Goal: Contribute content: Add original content to the website for others to see

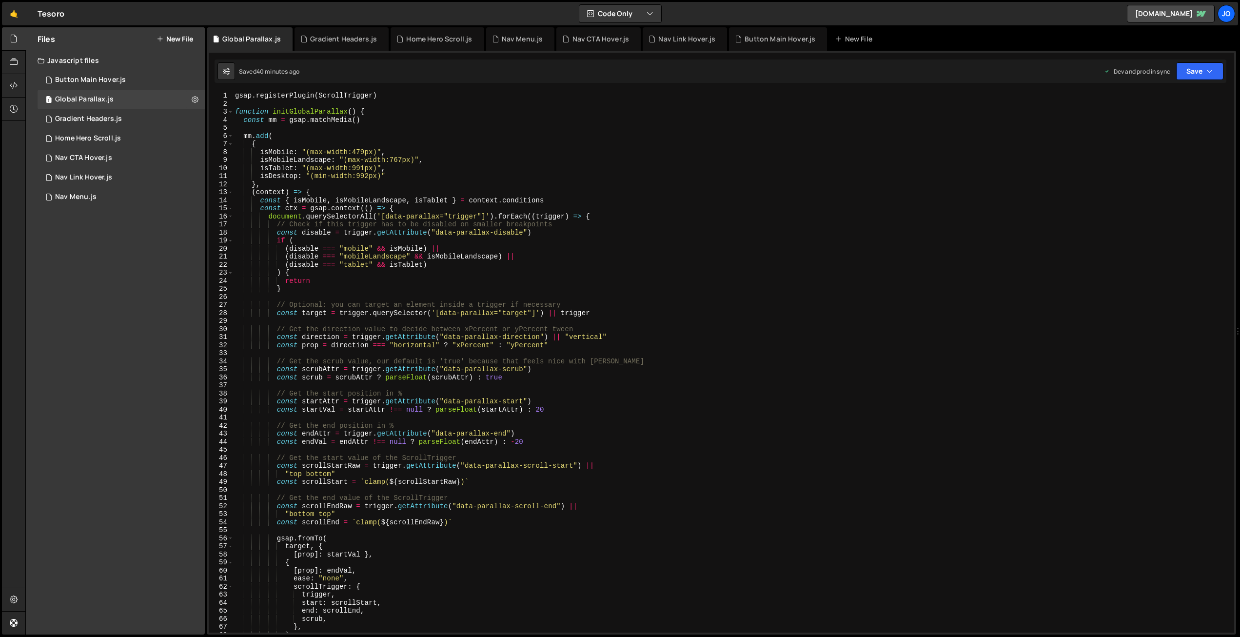
click at [177, 38] on button "New File" at bounding box center [175, 39] width 37 height 8
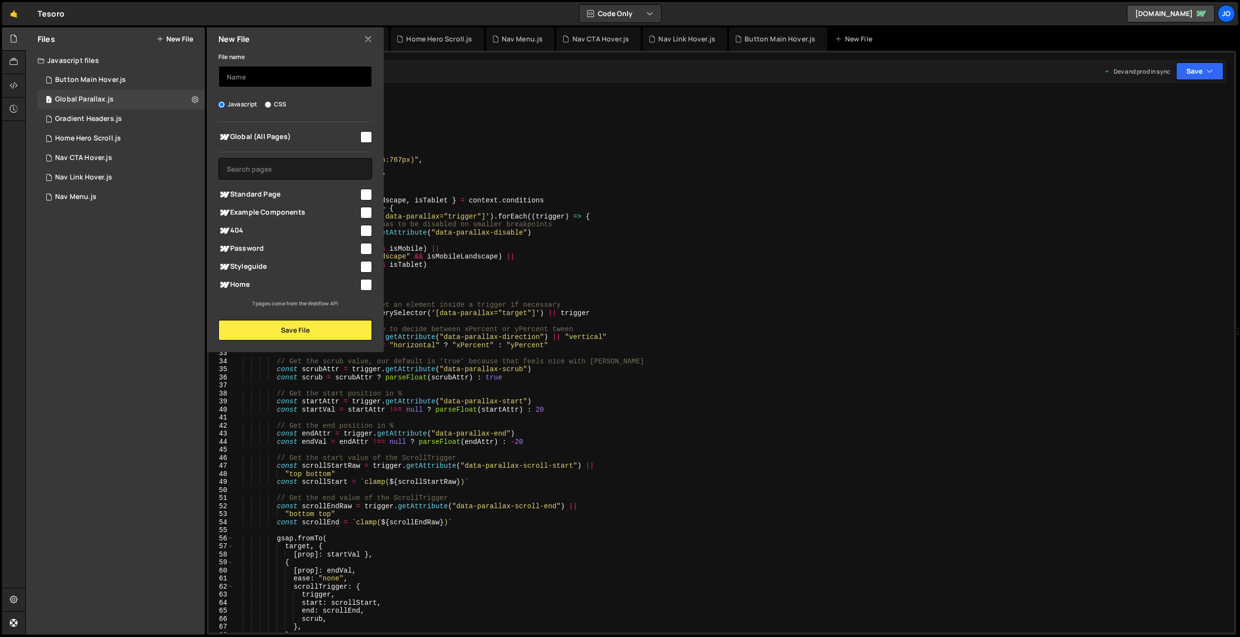
click at [239, 73] on input "text" at bounding box center [296, 76] width 154 height 21
type input "[PERSON_NAME]"
click at [368, 134] on input "checkbox" at bounding box center [366, 137] width 12 height 12
checkbox input "true"
click at [284, 330] on button "Save File" at bounding box center [296, 330] width 154 height 20
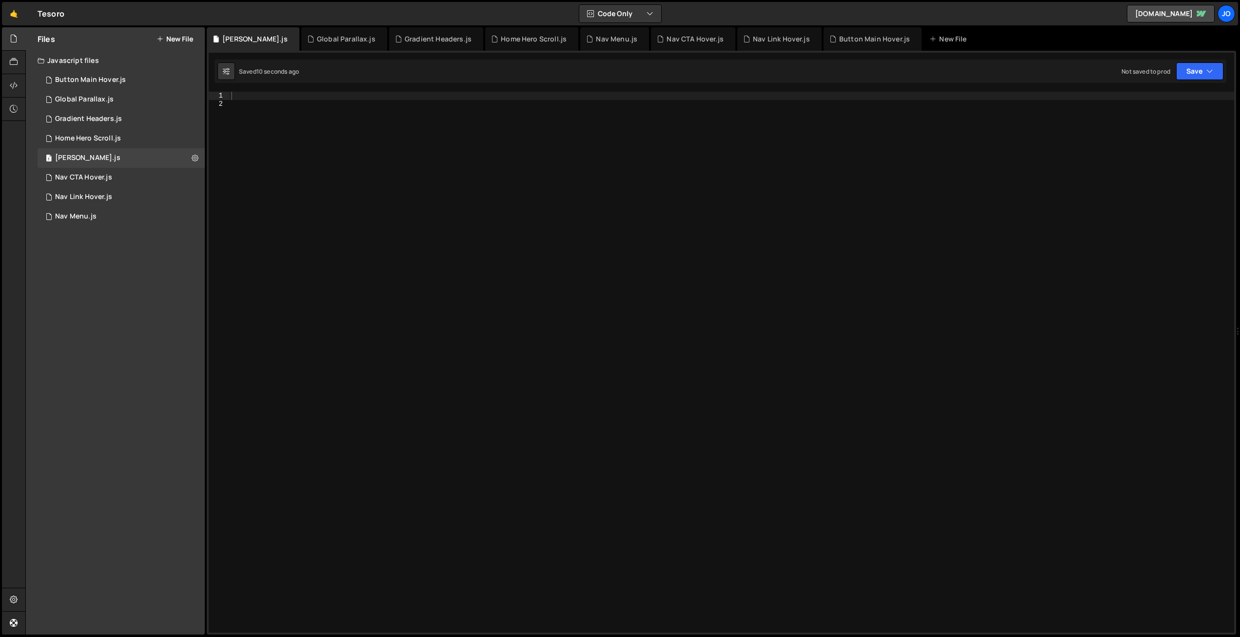
click at [303, 97] on div at bounding box center [731, 370] width 1005 height 557
paste textarea "initLottieAnimations();"
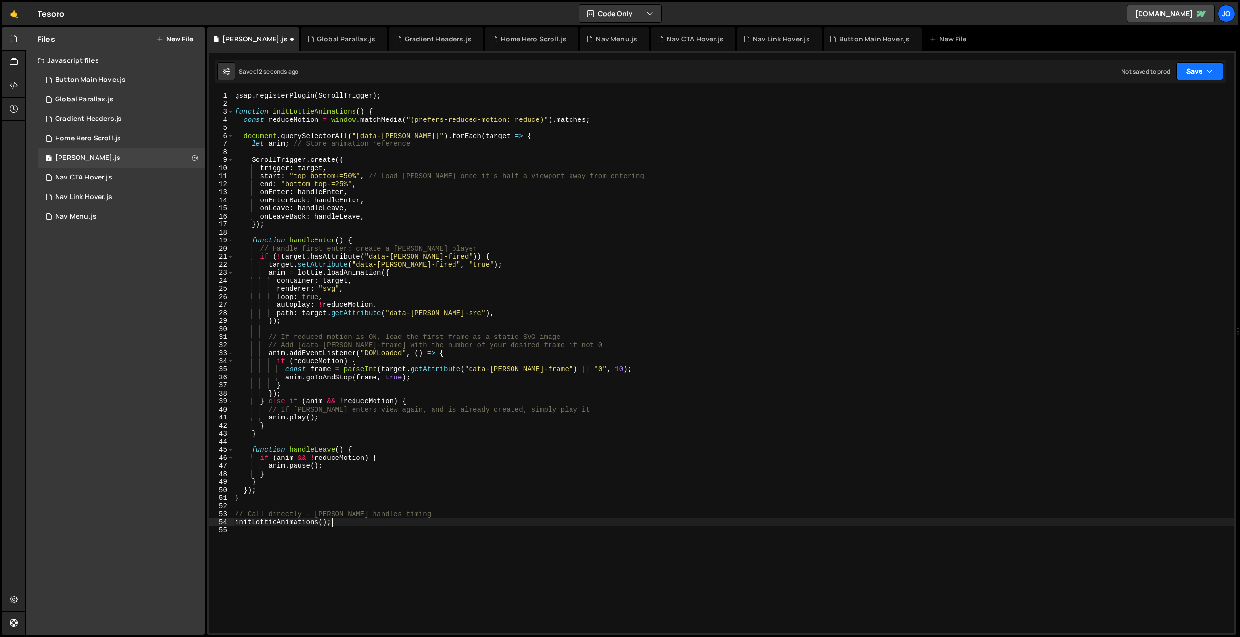
click at [1187, 71] on button "Save" at bounding box center [1199, 71] width 47 height 18
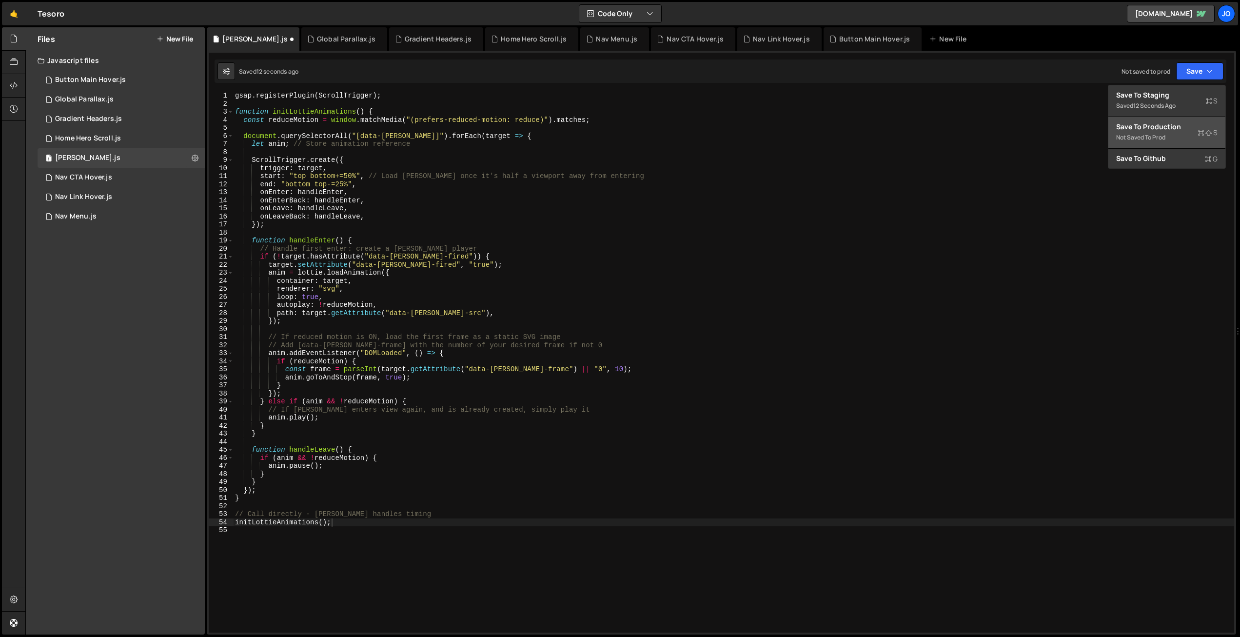
click at [1167, 133] on div "Not saved to prod" at bounding box center [1166, 138] width 101 height 12
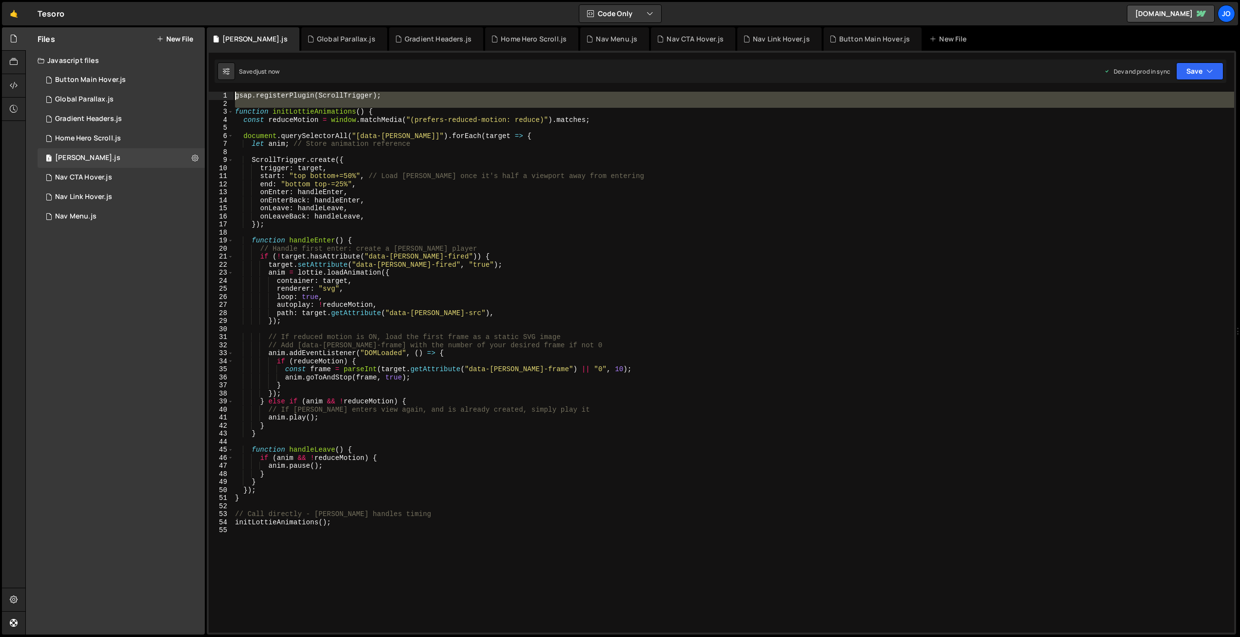
drag, startPoint x: 235, startPoint y: 111, endPoint x: 248, endPoint y: 103, distance: 15.6
click at [229, 93] on div "function initLottieAnimations() { 1 2 3 4 5 6 7 8 9 10 11 12 13 14 15 16 17 18 …" at bounding box center [722, 362] width 1026 height 541
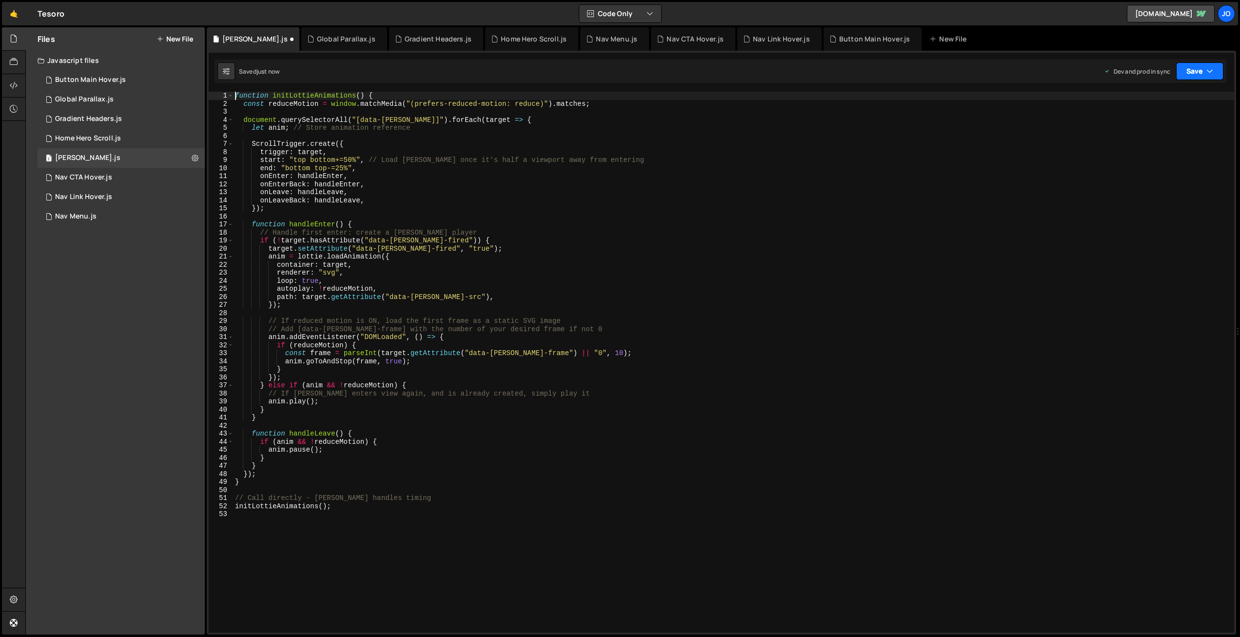
click at [1187, 75] on button "Save" at bounding box center [1199, 71] width 47 height 18
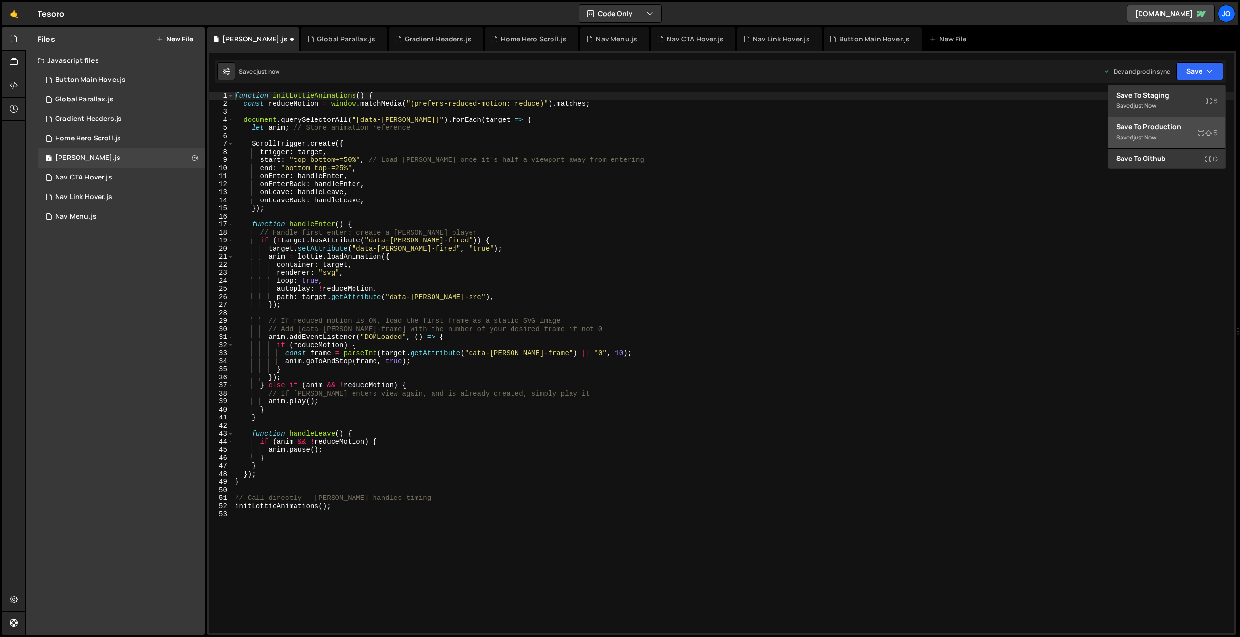
click at [1162, 127] on div "Save to Production S" at bounding box center [1166, 127] width 101 height 10
click at [402, 273] on div "function initLottieAnimations ( ) { const reduceMotion = window . matchMedia ( …" at bounding box center [733, 370] width 1001 height 557
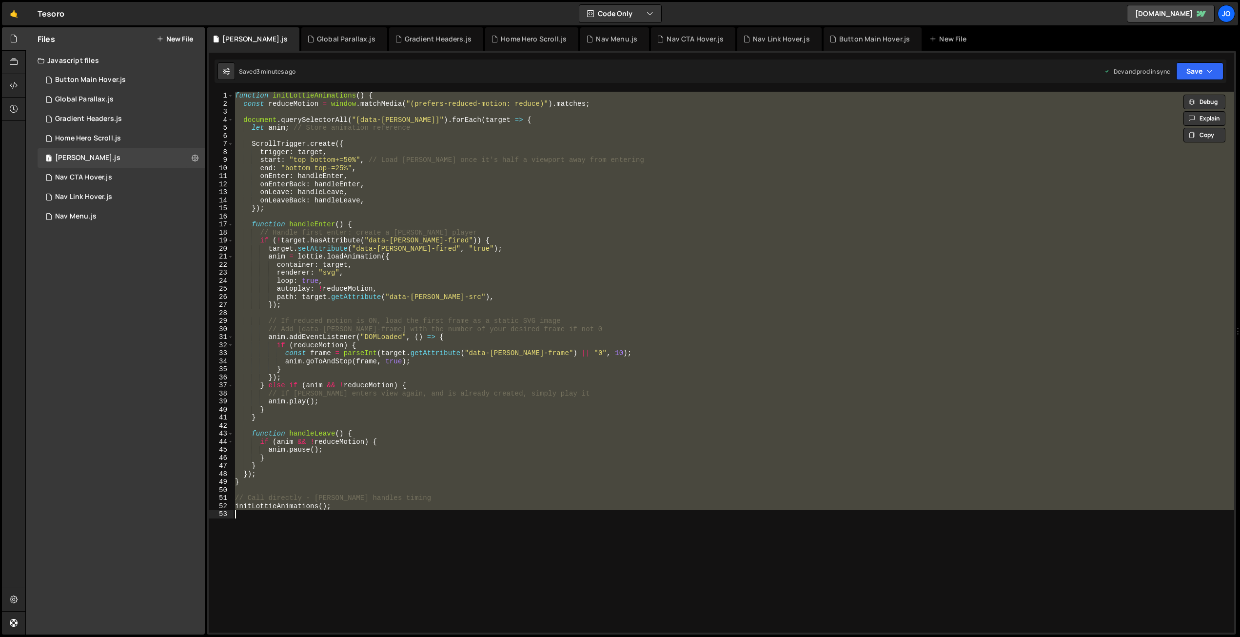
paste textarea
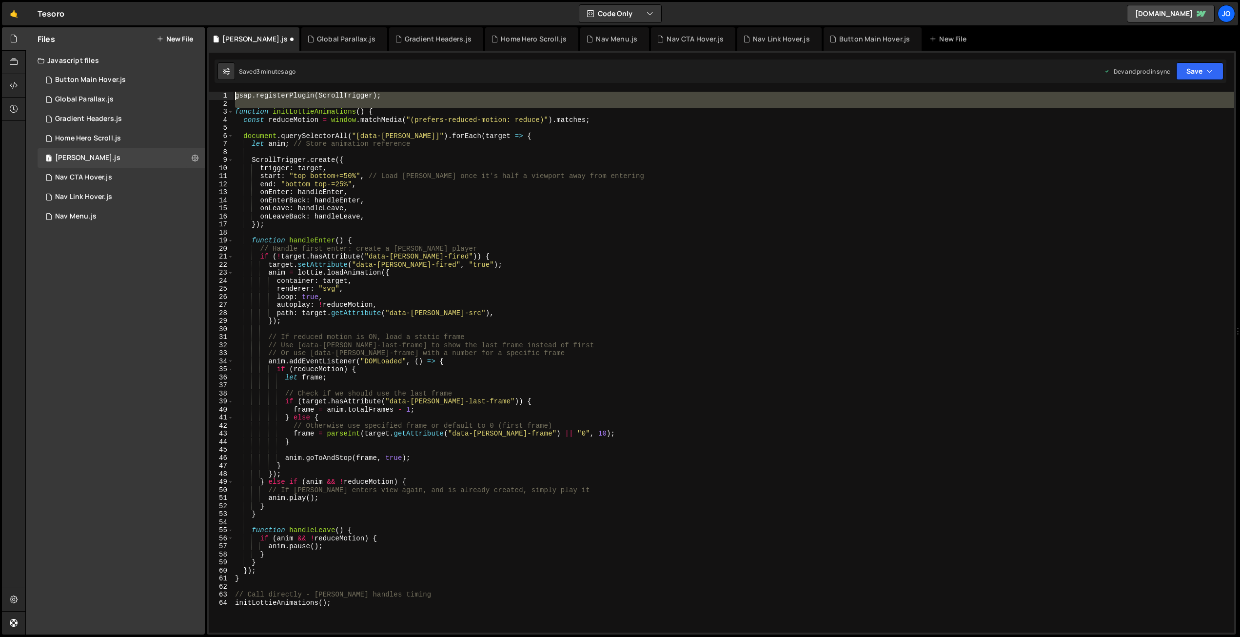
drag, startPoint x: 235, startPoint y: 114, endPoint x: 231, endPoint y: 87, distance: 27.0
click at [231, 85] on div "XXXXXXXXXXXXXXXXXXXXXXXXXXXXXXXXXXXXXXXXXXXXXXXXXXXXXXXXXXXXXXXXXXXXXXXXXXXXXXX…" at bounding box center [722, 343] width 1030 height 584
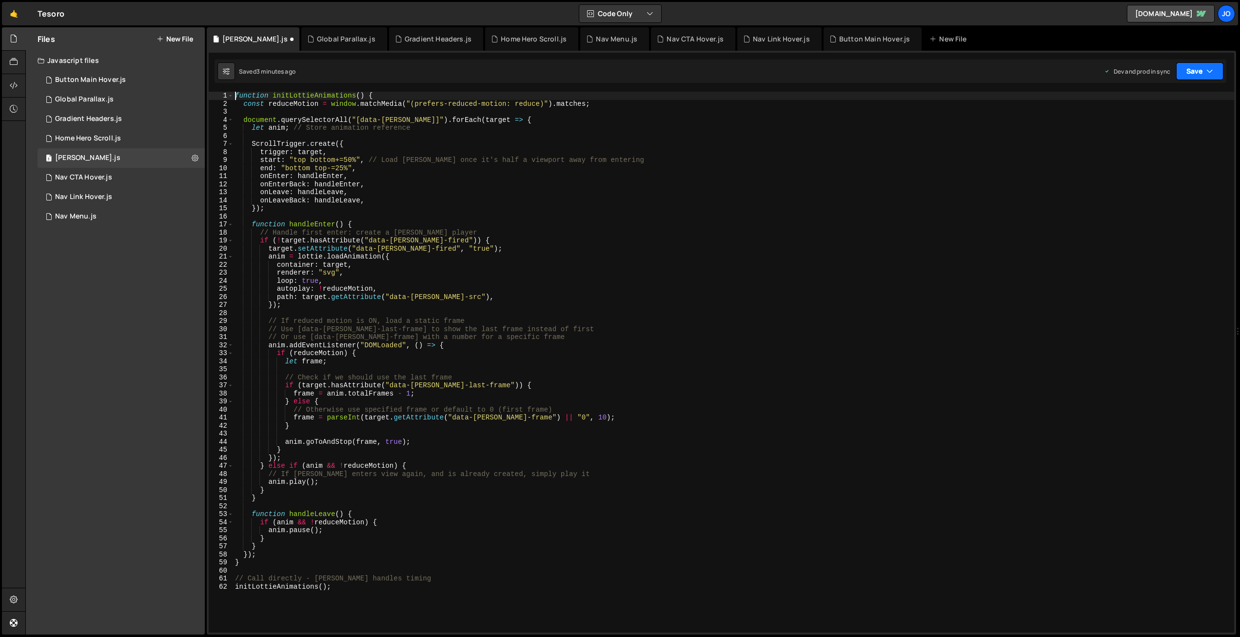
drag, startPoint x: 1200, startPoint y: 73, endPoint x: 1197, endPoint y: 80, distance: 8.5
click at [1200, 73] on button "Save" at bounding box center [1199, 71] width 47 height 18
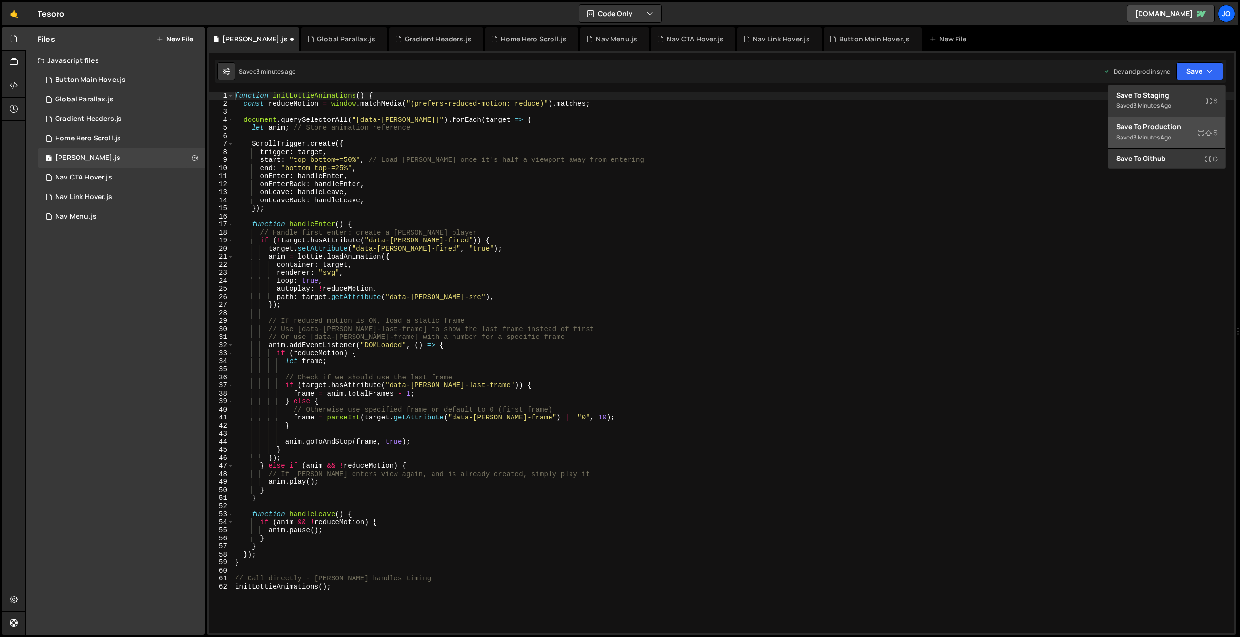
click at [1179, 133] on div "Saved 3 minutes ago" at bounding box center [1166, 138] width 101 height 12
click at [483, 265] on div "function initLottieAnimations ( ) { const reduceMotion = window . matchMedia ( …" at bounding box center [733, 370] width 1001 height 557
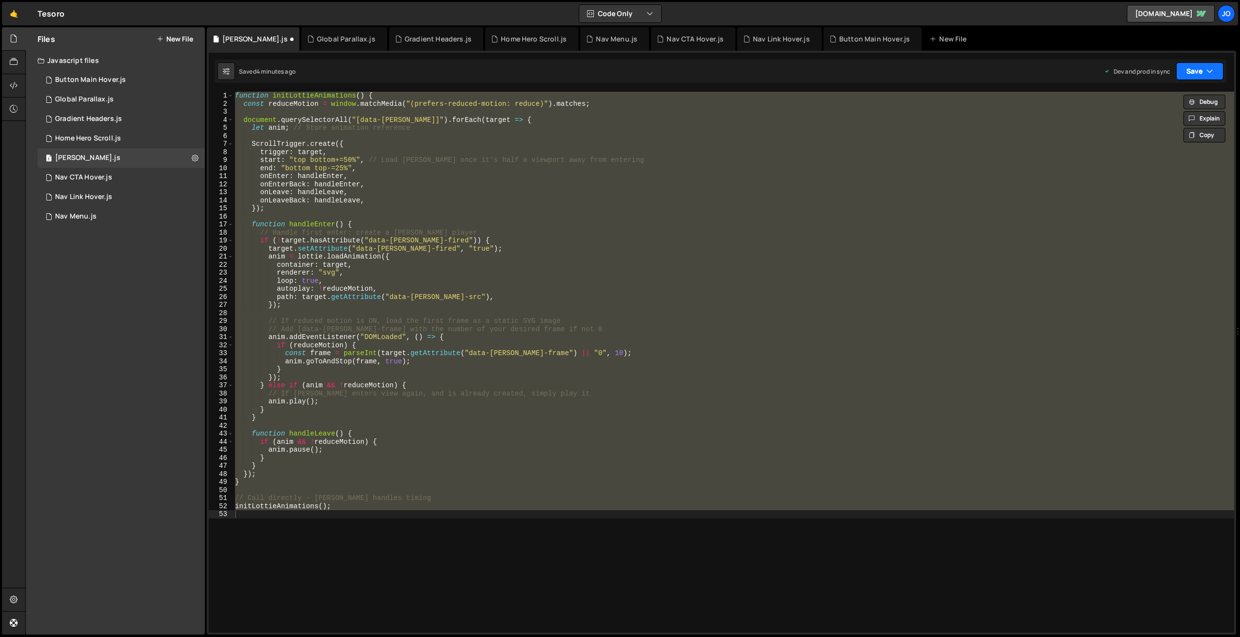
click at [1214, 65] on button "Save" at bounding box center [1199, 71] width 47 height 18
click at [1163, 135] on div "4 minutes ago" at bounding box center [1152, 137] width 38 height 8
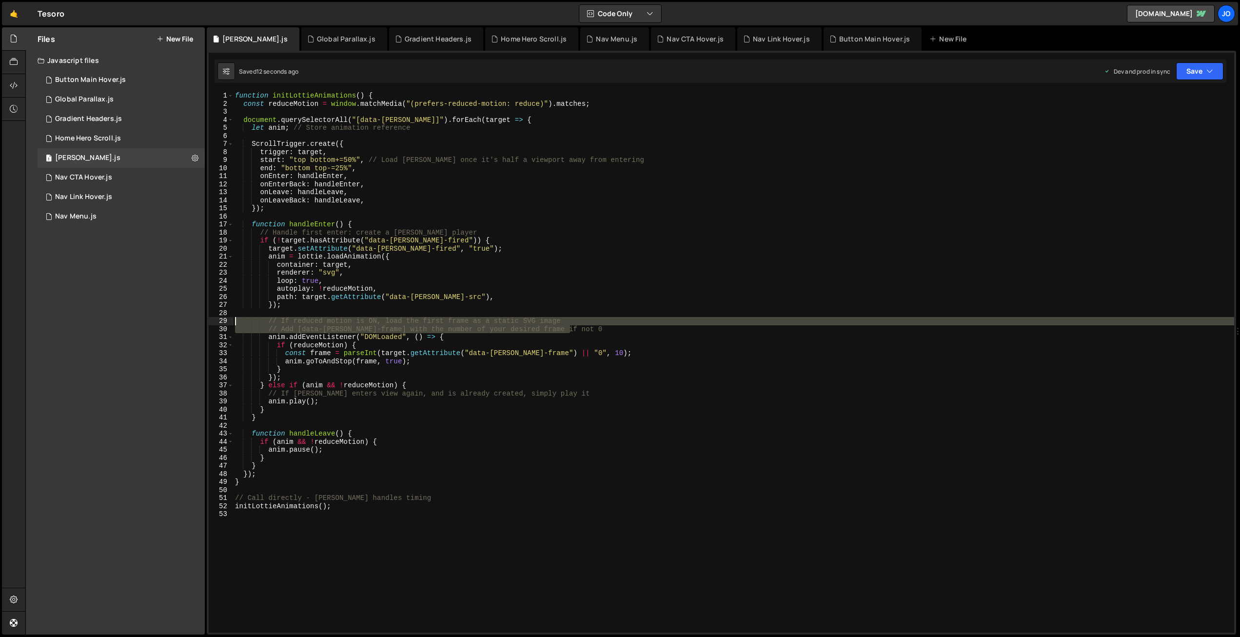
drag, startPoint x: 567, startPoint y: 326, endPoint x: 186, endPoint y: 319, distance: 381.5
click at [186, 319] on div "Files New File Javascript files 1 Button Main Hover.js 0 1 Global Parallax.js 0…" at bounding box center [632, 331] width 1215 height 608
type textarea "// If reduced motion is ON, load the first frame as a static SVG image // Add […"
drag, startPoint x: 532, startPoint y: 327, endPoint x: 201, endPoint y: 327, distance: 330.7
click at [194, 320] on div "Files New File Javascript files 1 Button Main Hover.js 0 1 Global Parallax.js 0…" at bounding box center [632, 331] width 1215 height 608
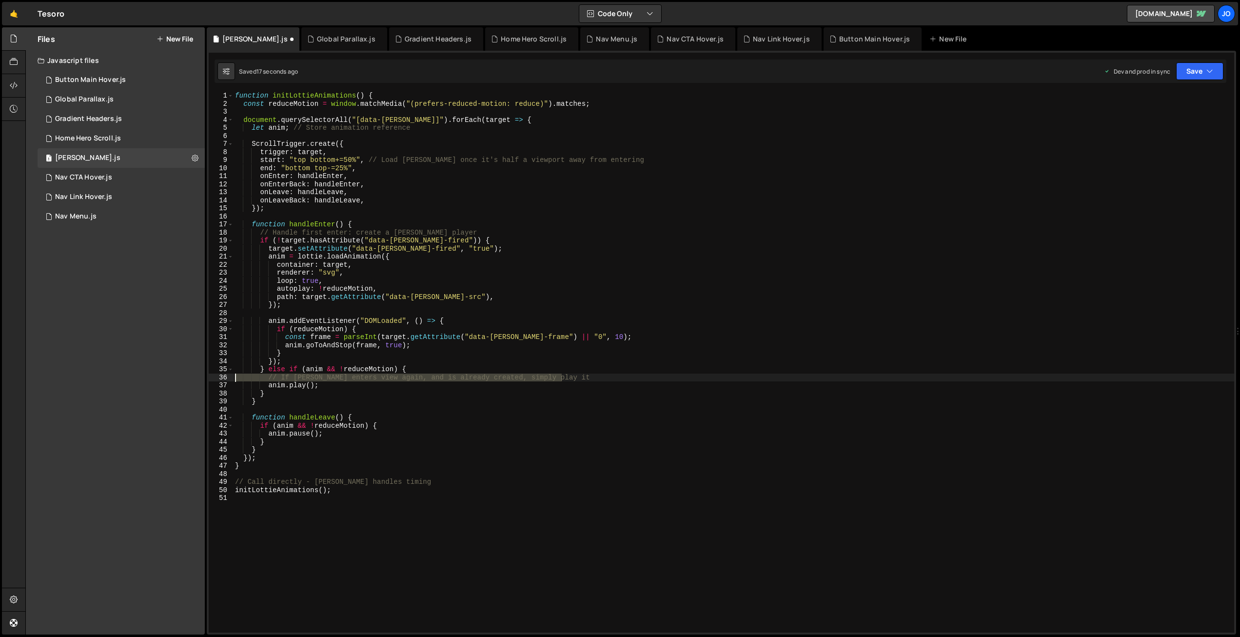
drag, startPoint x: 538, startPoint y: 375, endPoint x: 193, endPoint y: 375, distance: 345.3
click at [193, 375] on div "Files New File Javascript files 1 Button Main Hover.js 0 1 Global Parallax.js 0…" at bounding box center [632, 331] width 1215 height 608
type textarea "// If [PERSON_NAME] enters view again, and is already created, simply play it"
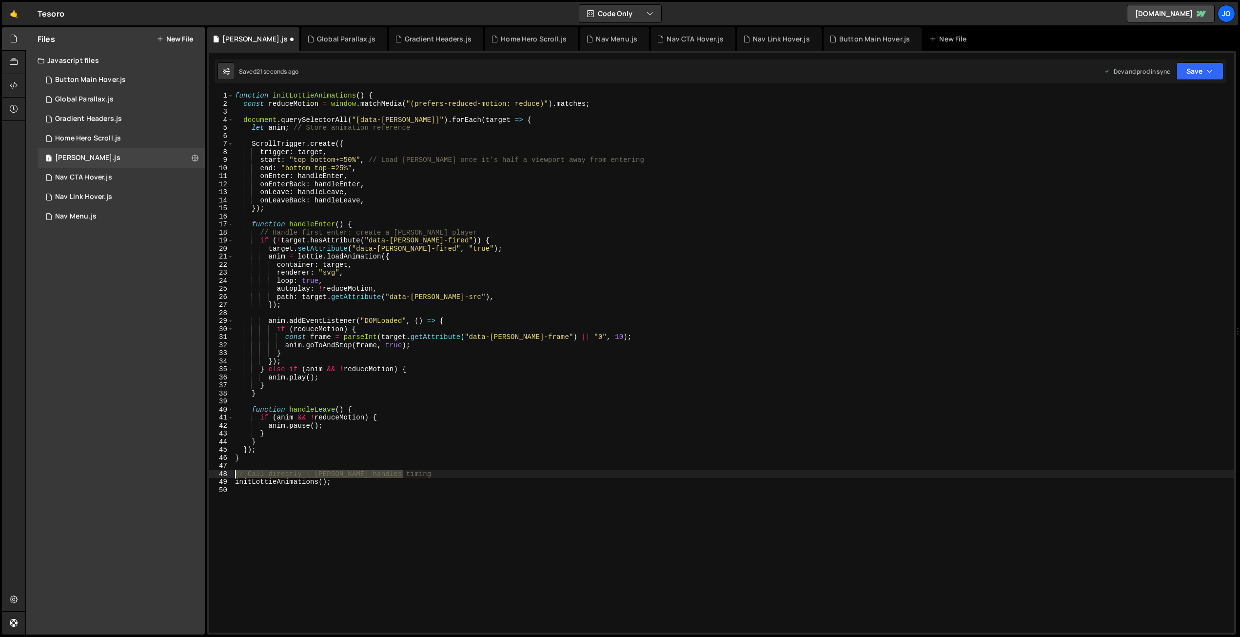
drag, startPoint x: 337, startPoint y: 475, endPoint x: 209, endPoint y: 472, distance: 127.8
click at [209, 472] on div "} else if (anim && !reduceMotion) { 1 2 3 4 5 6 7 8 9 10 11 12 13 14 15 16 17 1…" at bounding box center [722, 362] width 1026 height 541
type textarea "// Call directly - [PERSON_NAME] handles timing"
drag, startPoint x: 462, startPoint y: 229, endPoint x: 197, endPoint y: 234, distance: 265.4
click at [196, 234] on div "Files New File Javascript files 1 Button Main Hover.js 0 1 Global Parallax.js 0…" at bounding box center [632, 331] width 1215 height 608
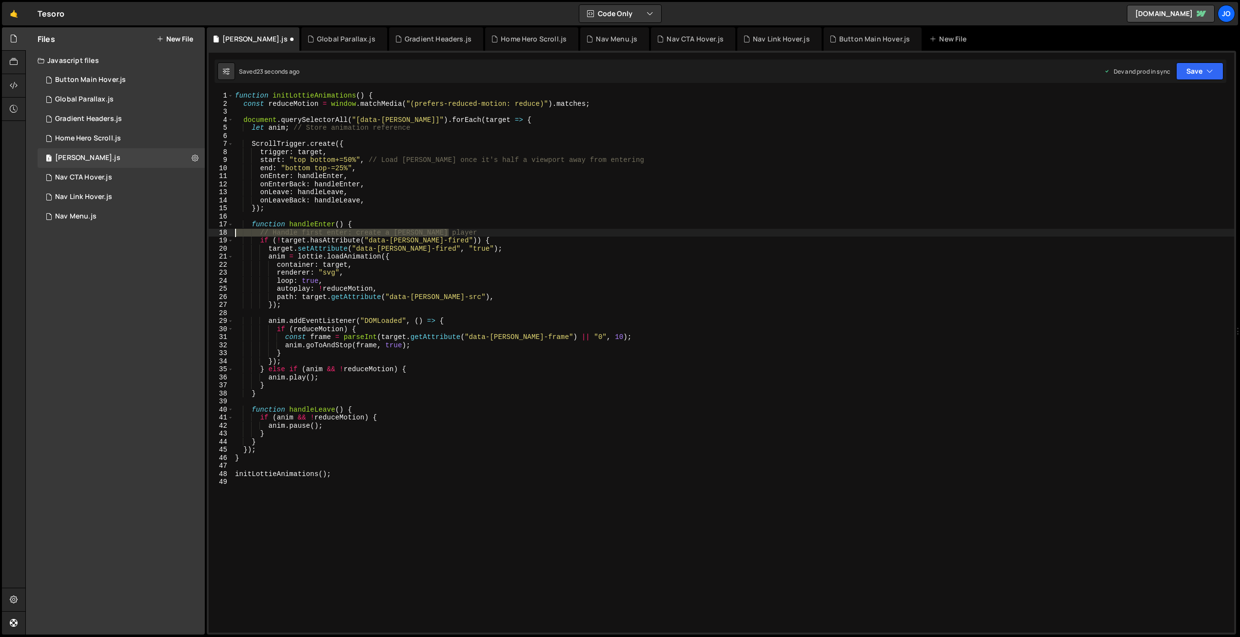
type textarea "// Handle first enter: create a [PERSON_NAME] player"
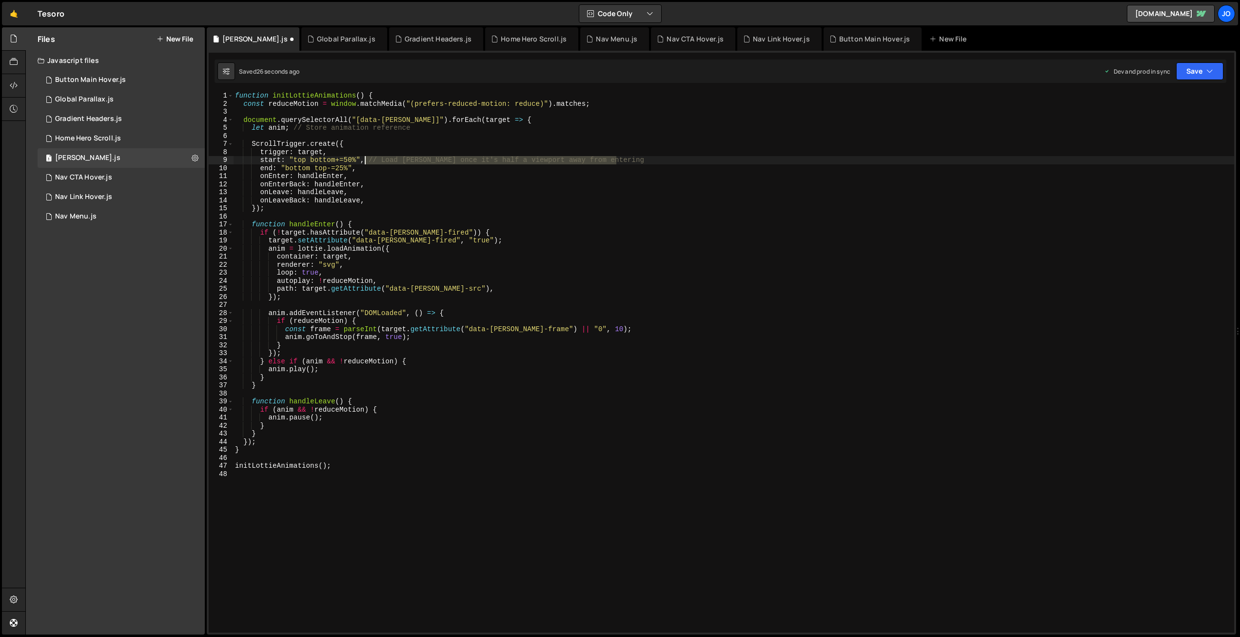
drag, startPoint x: 576, startPoint y: 159, endPoint x: 366, endPoint y: 157, distance: 209.3
click at [366, 157] on div "function initLottieAnimations ( ) { const reduceMotion = window . matchMedia ( …" at bounding box center [733, 370] width 1001 height 557
drag, startPoint x: 411, startPoint y: 127, endPoint x: 293, endPoint y: 126, distance: 118.0
click at [293, 126] on div "function initLottieAnimations ( ) { const reduceMotion = window . matchMedia ( …" at bounding box center [733, 370] width 1001 height 557
drag, startPoint x: 1196, startPoint y: 70, endPoint x: 1175, endPoint y: 112, distance: 46.9
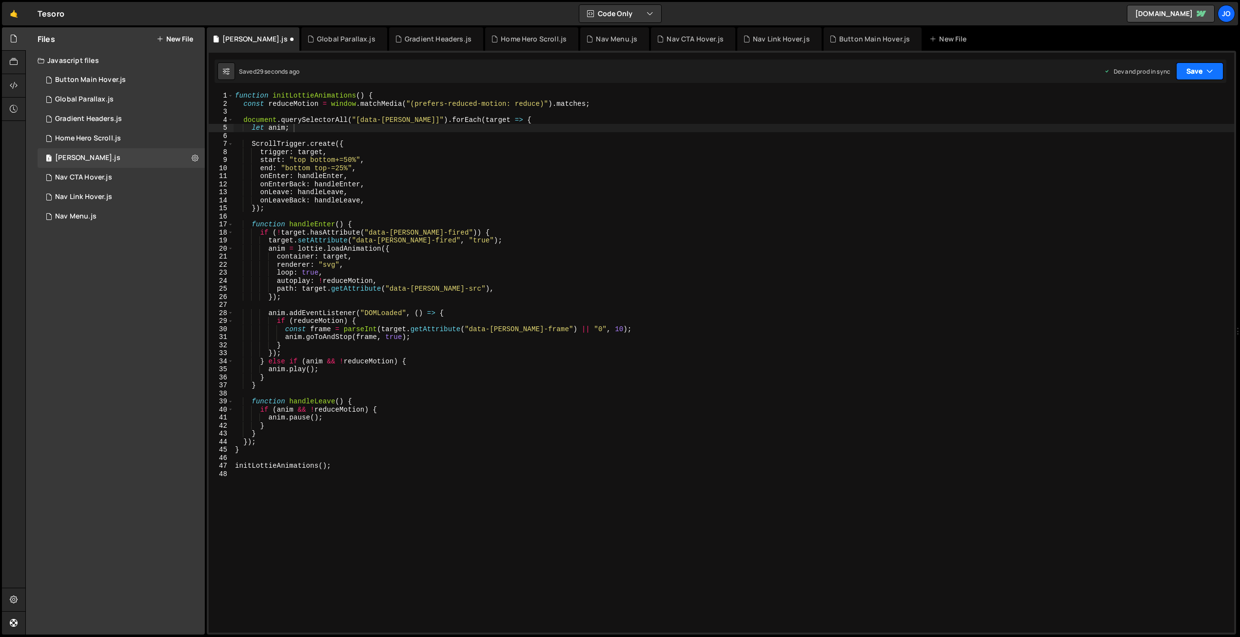
click at [1196, 70] on button "Save" at bounding box center [1199, 71] width 47 height 18
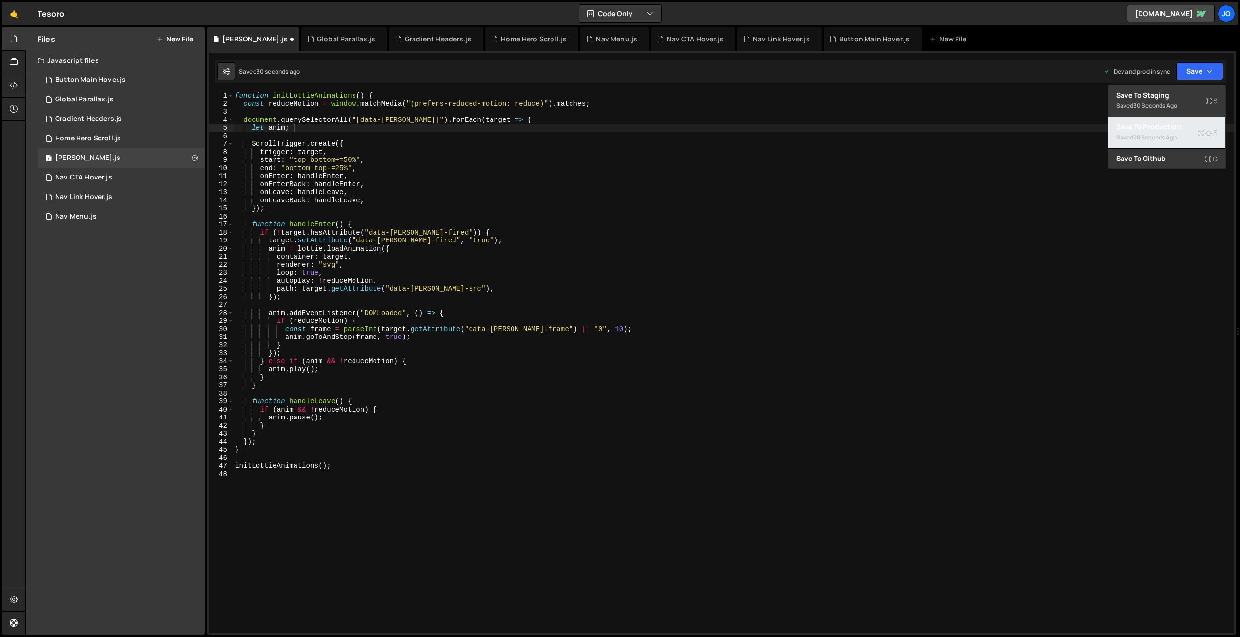
drag, startPoint x: 1159, startPoint y: 128, endPoint x: 1151, endPoint y: 119, distance: 12.4
click at [1159, 128] on div "Save to Production S" at bounding box center [1166, 127] width 101 height 10
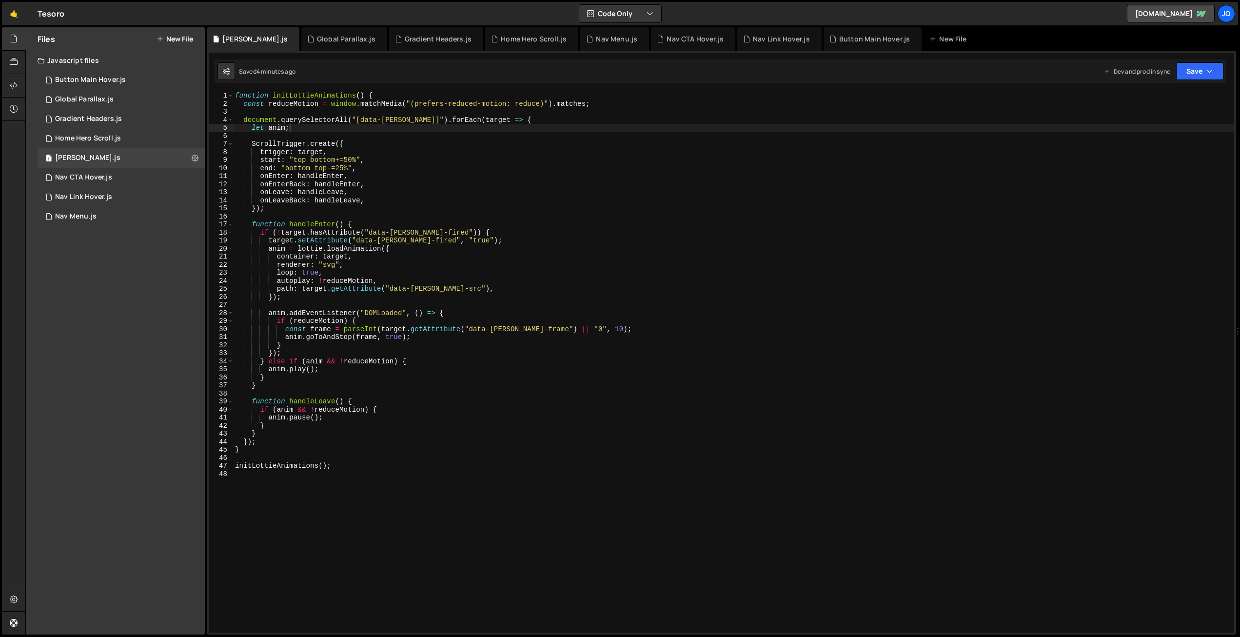
click at [495, 233] on div "function initLottieAnimations ( ) { const reduceMotion = window . matchMedia ( …" at bounding box center [733, 370] width 1001 height 557
click at [436, 246] on div "function initLottieAnimations ( ) { const reduceMotion = window . matchMedia ( …" at bounding box center [733, 370] width 1001 height 557
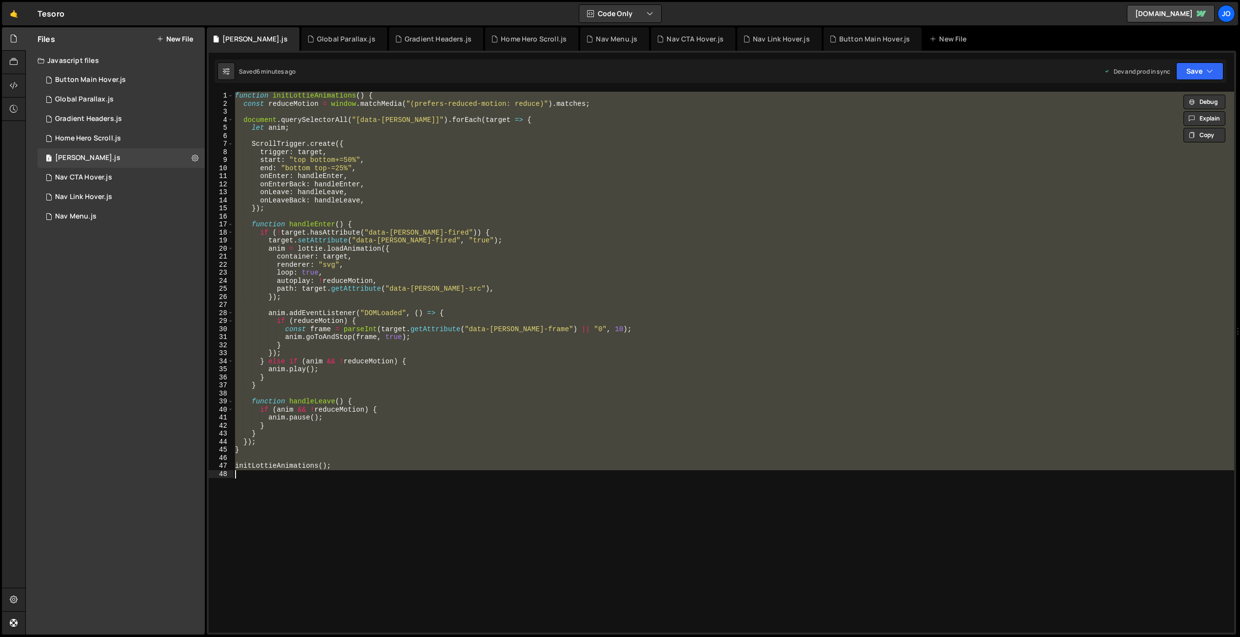
click at [527, 313] on div "function initLottieAnimations ( ) { const reduceMotion = window . matchMedia ( …" at bounding box center [733, 362] width 1001 height 541
paste textarea
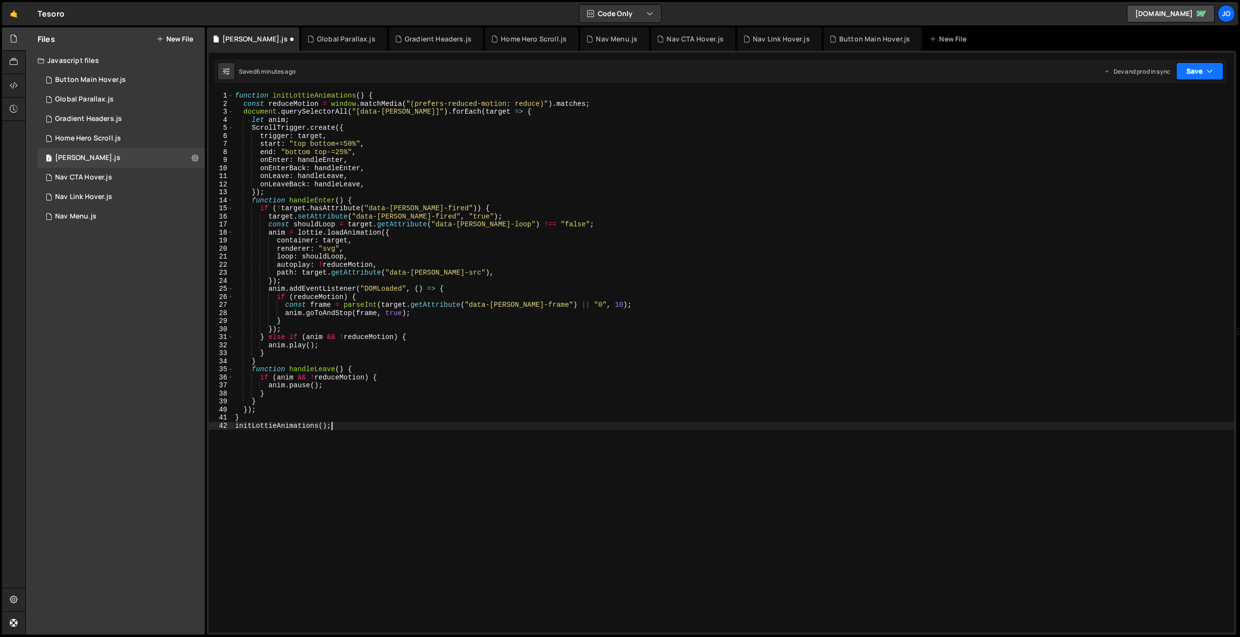
click at [1194, 76] on button "Save" at bounding box center [1199, 71] width 47 height 18
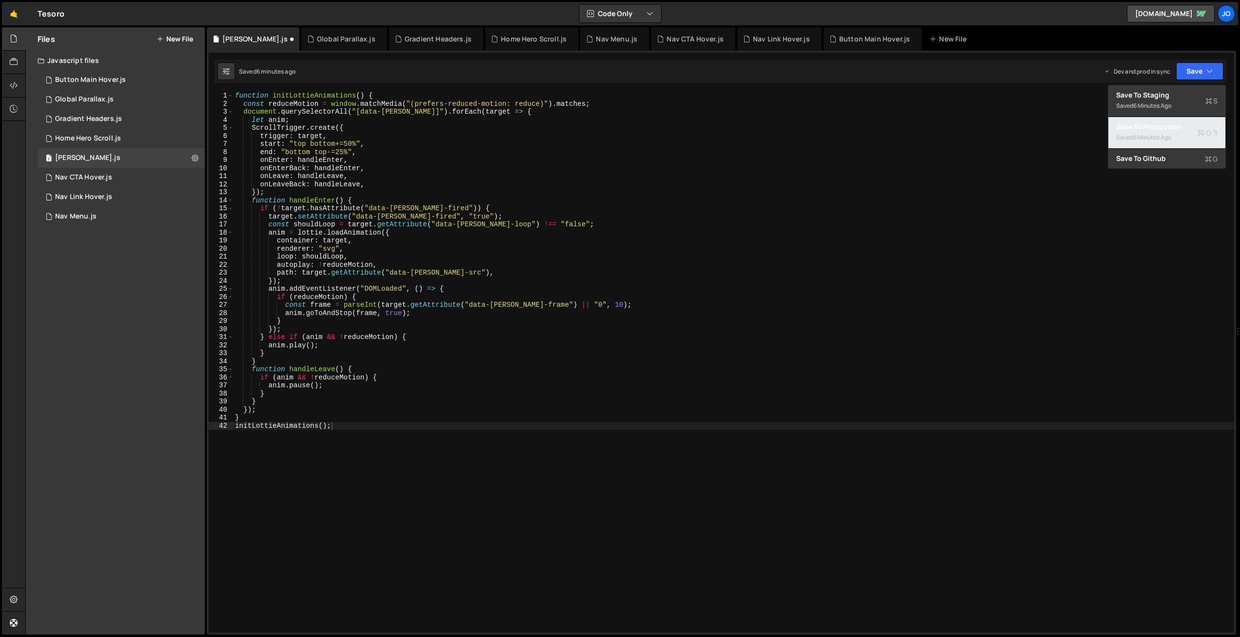
click at [1179, 132] on div "Saved 6 minutes ago" at bounding box center [1166, 138] width 101 height 12
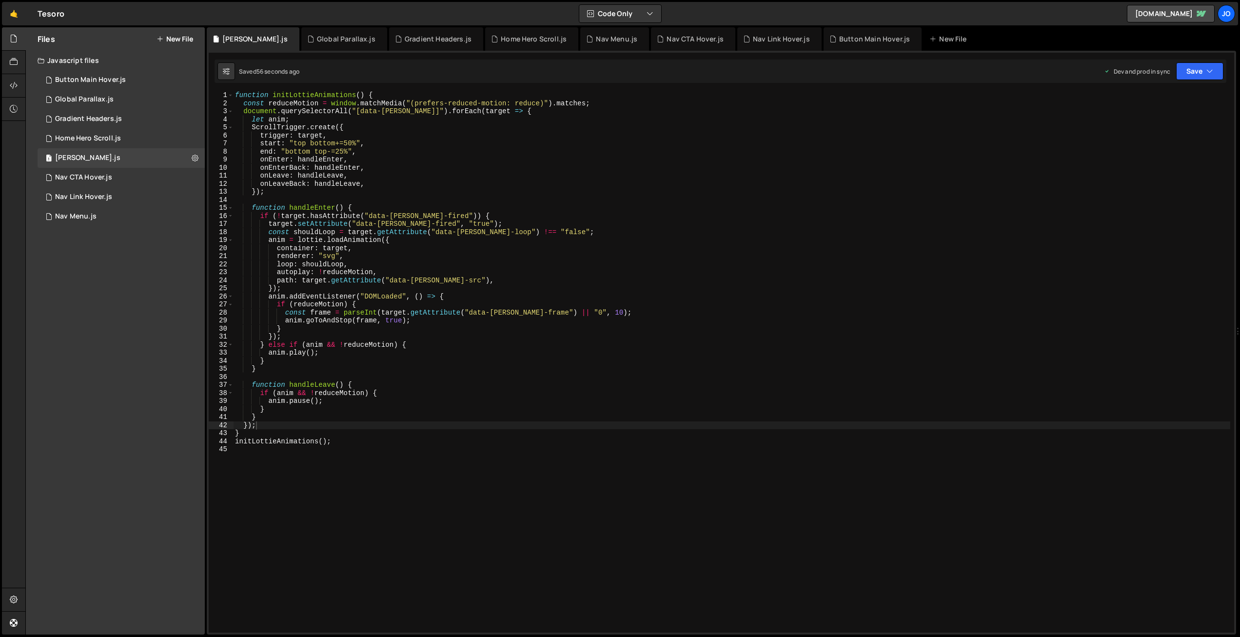
click at [320, 145] on div "function initLottieAnimations ( ) { const reduceMotion = window . matchMedia ( …" at bounding box center [731, 369] width 997 height 557
click at [355, 142] on div "function initLottieAnimations ( ) { const reduceMotion = window . matchMedia ( …" at bounding box center [731, 369] width 997 height 557
drag, startPoint x: 356, startPoint y: 141, endPoint x: 311, endPoint y: 141, distance: 44.4
click at [312, 141] on div "function initLottieAnimations ( ) { const reduceMotion = window . matchMedia ( …" at bounding box center [731, 369] width 997 height 557
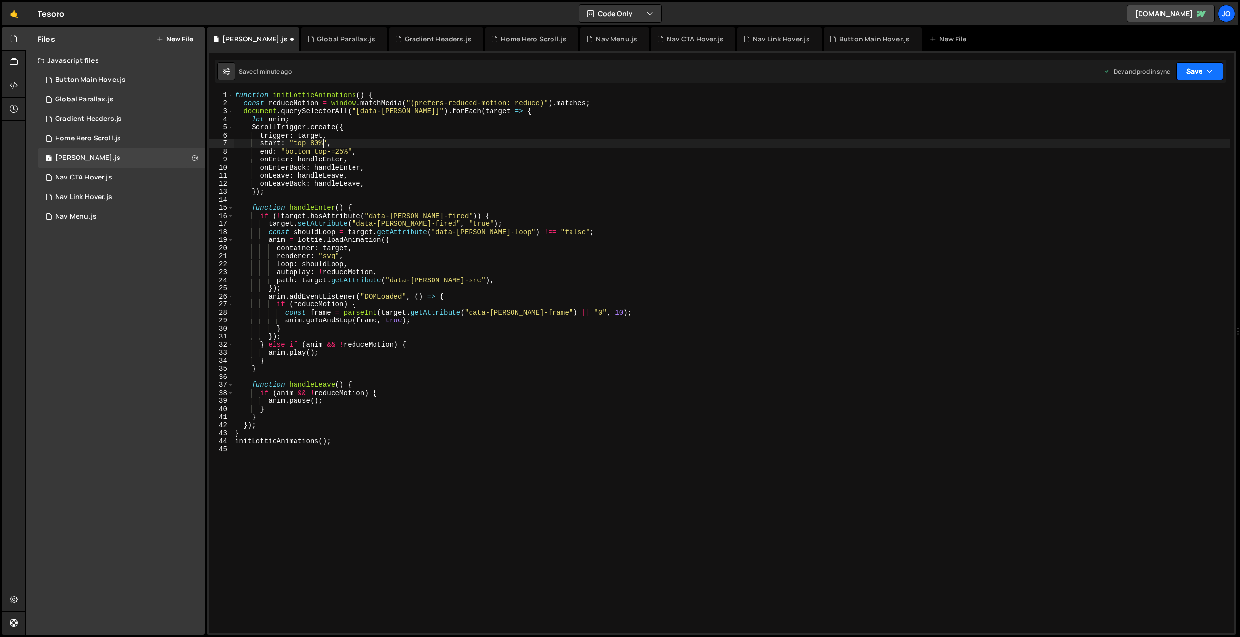
type textarea "start: "top 80%","
click at [1196, 73] on button "Save" at bounding box center [1199, 71] width 47 height 18
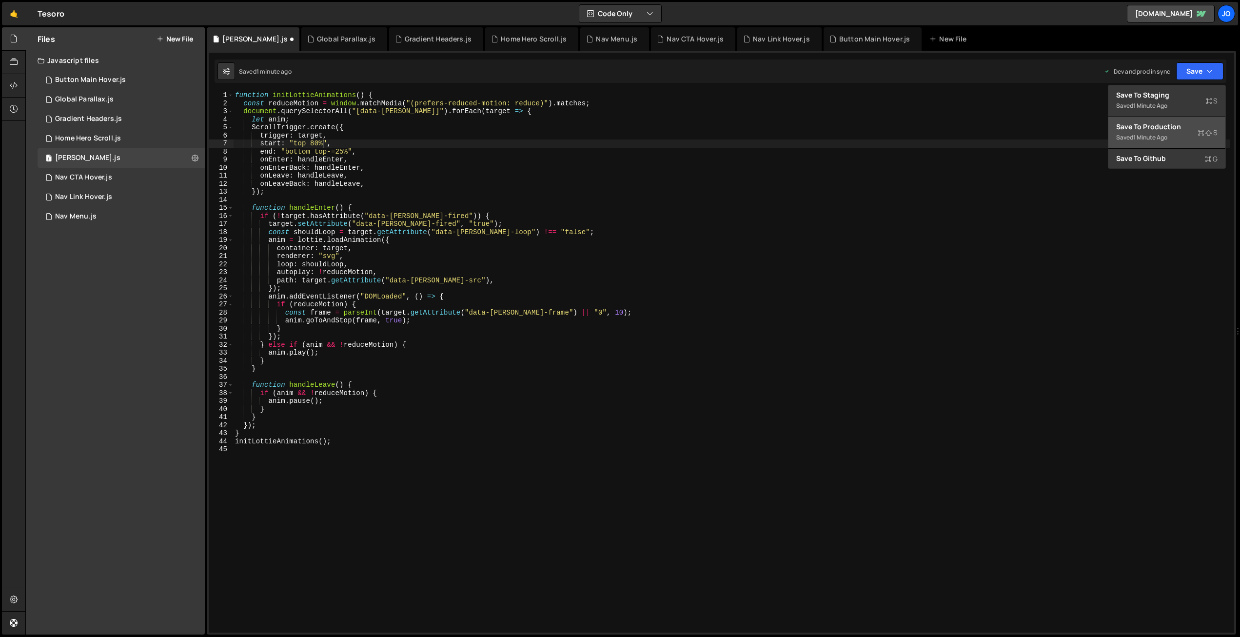
click at [1165, 137] on div "1 minute ago" at bounding box center [1150, 137] width 34 height 8
